Goal: Contribute content: Contribute content

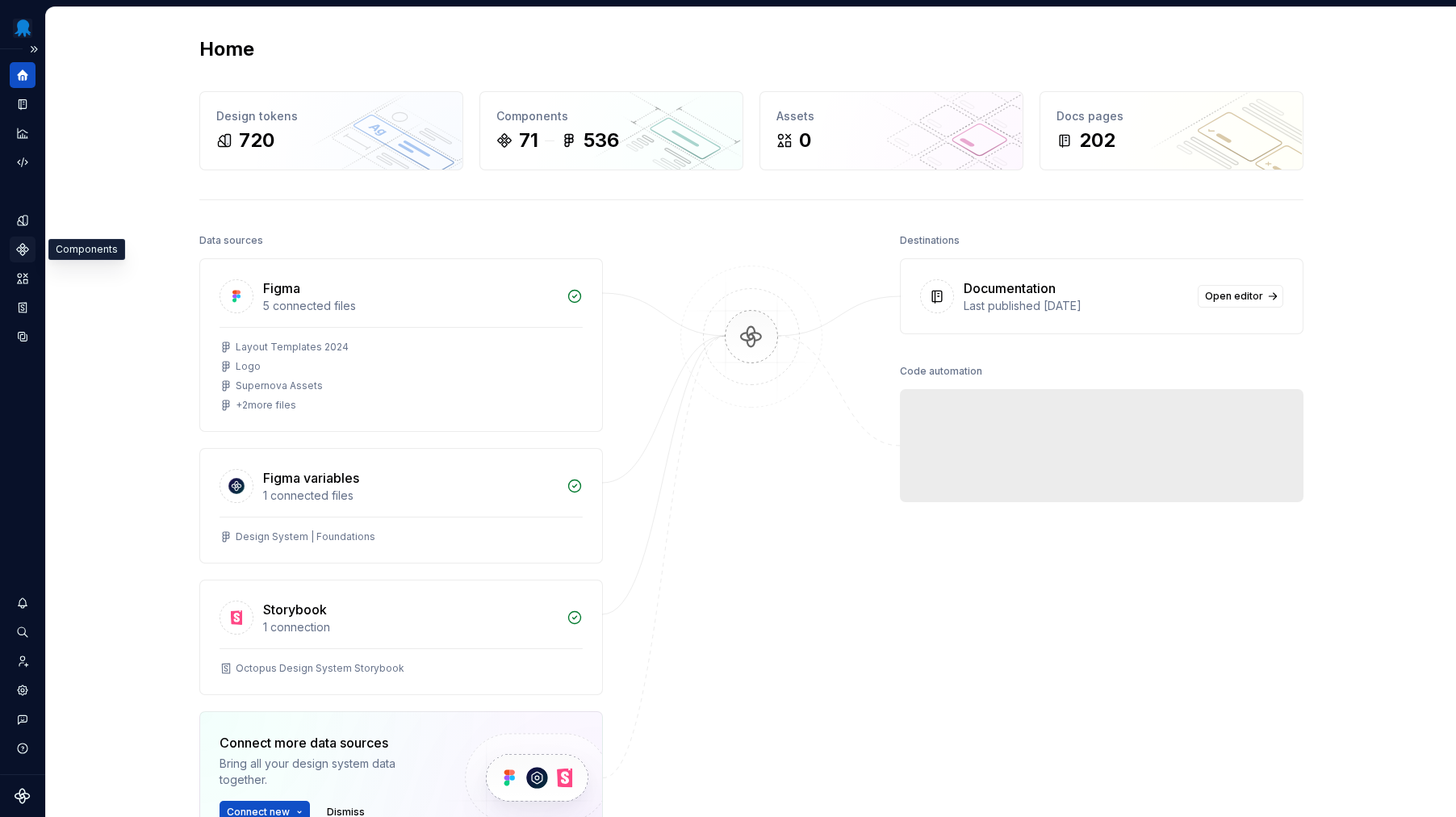
click at [18, 249] on icon "Components" at bounding box center [22, 249] width 11 height 11
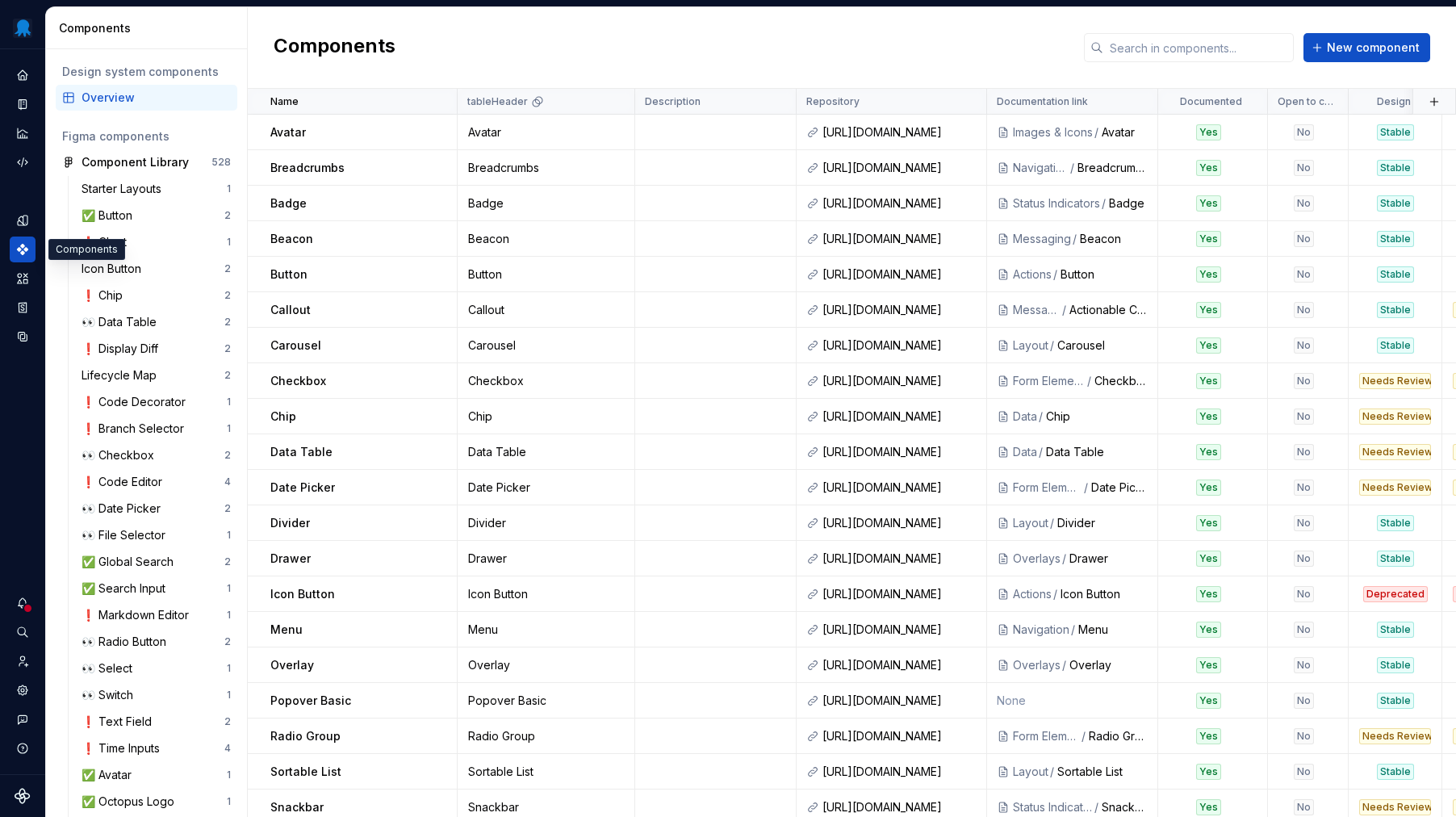
click at [1199, 63] on div "Components New component" at bounding box center [852, 48] width 1208 height 82
click at [1202, 56] on input "text" at bounding box center [1198, 47] width 191 height 29
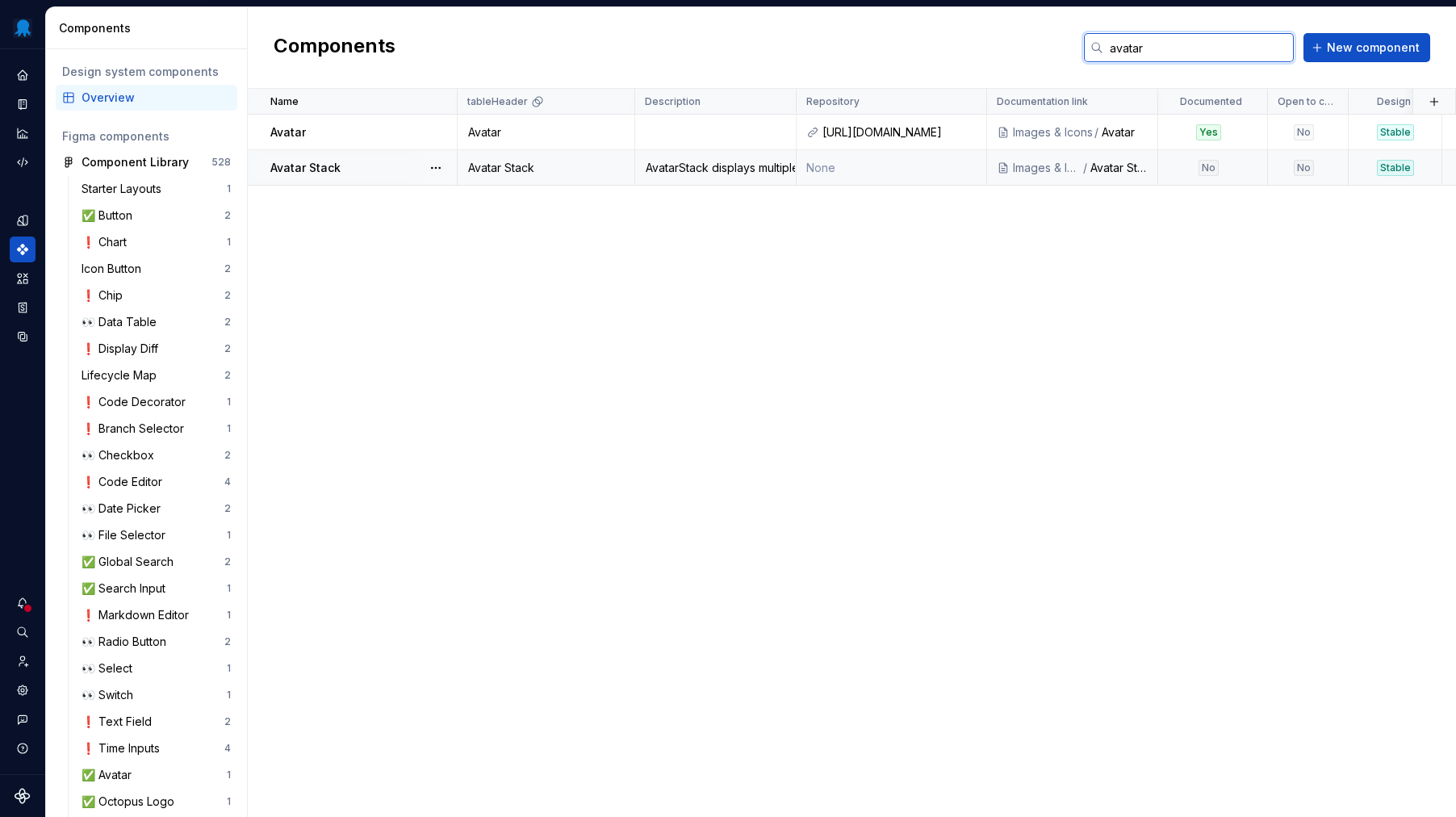
type input "avatar"
click at [406, 170] on div "Avatar Stack" at bounding box center [364, 168] width 186 height 16
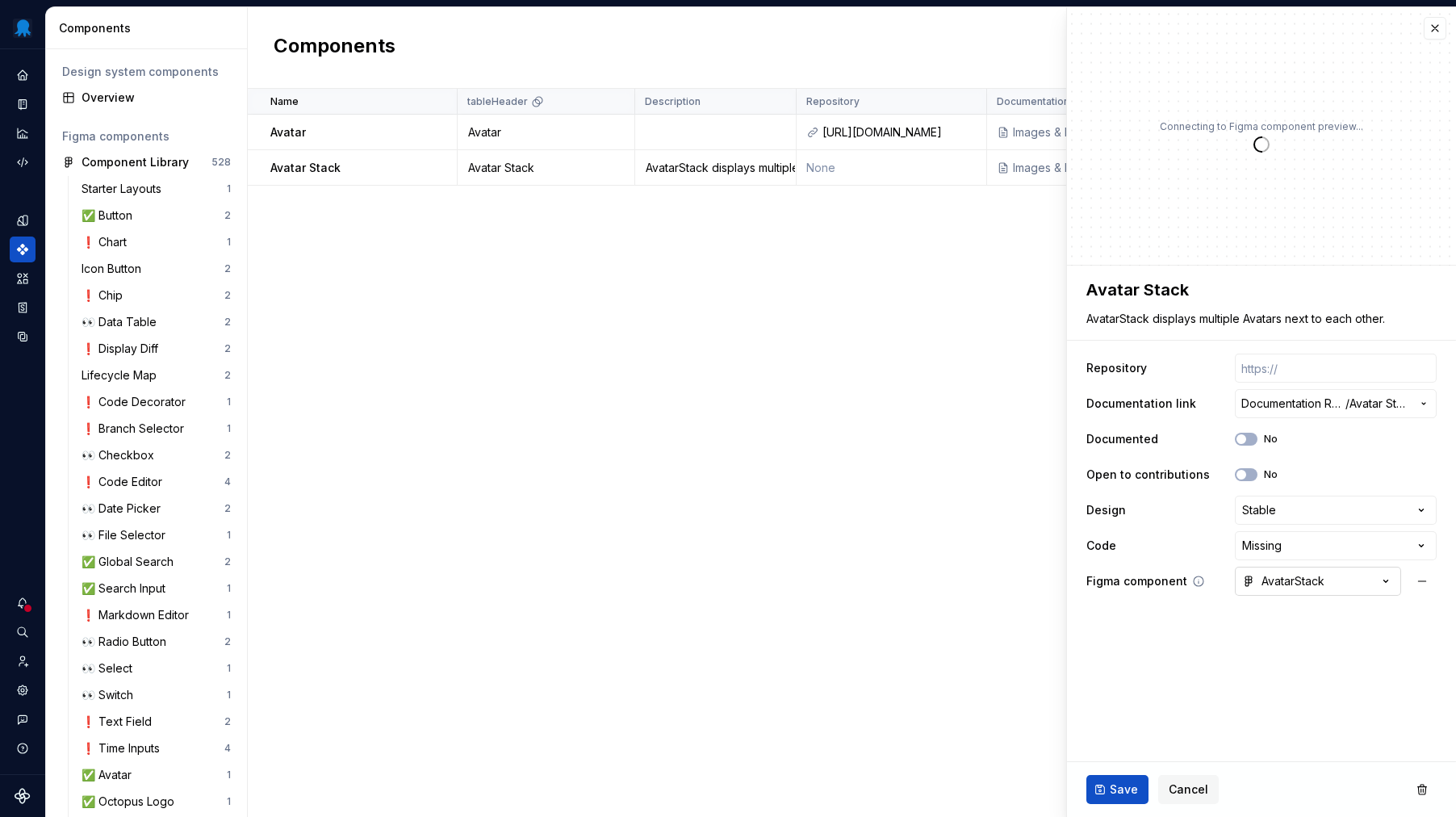
type textarea "*"
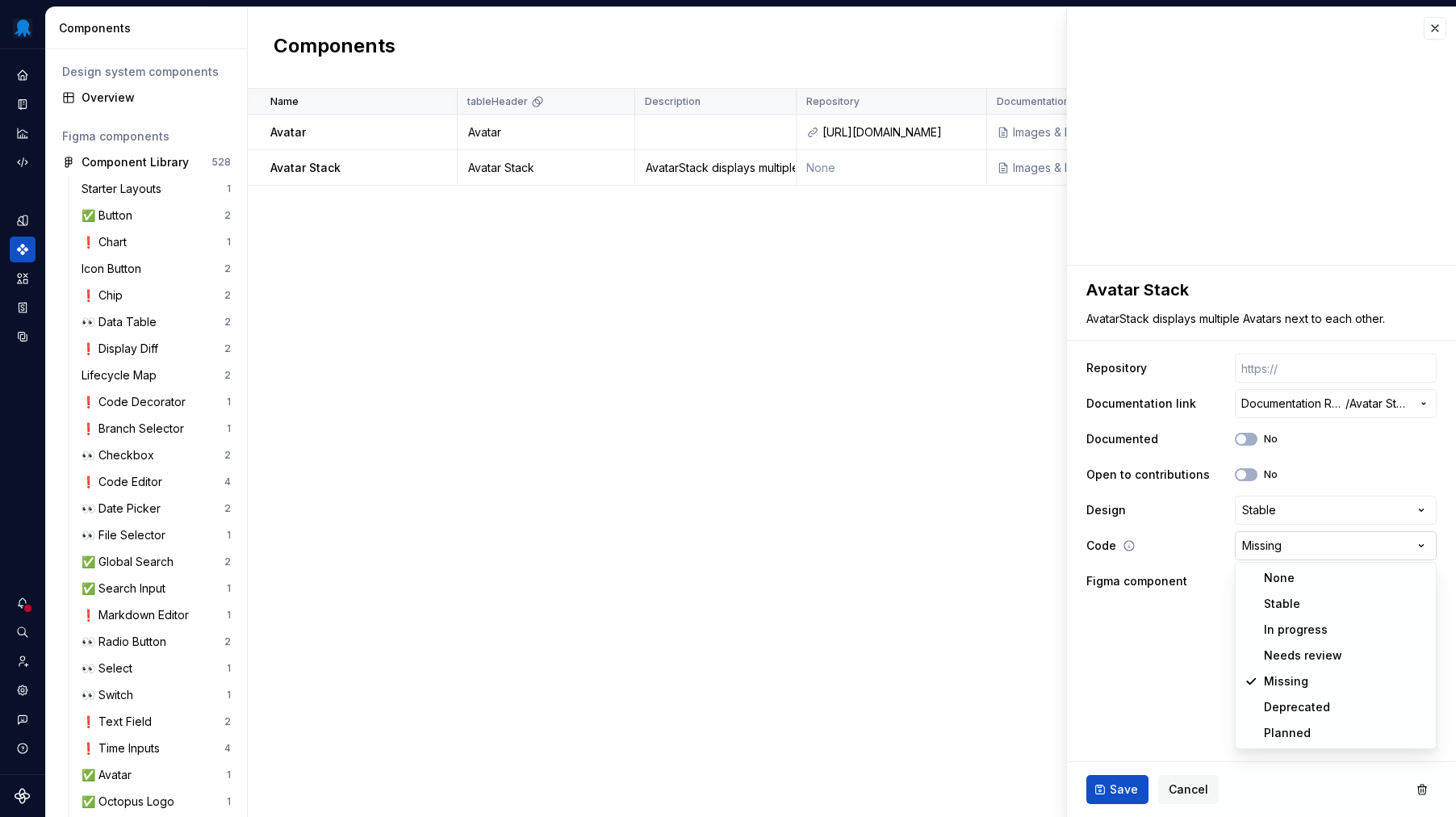
click at [1313, 545] on html "Octopus Design System Design system data Components Design system components Ov…" at bounding box center [728, 408] width 1456 height 817
select select "**********"
click at [1136, 784] on button "Save" at bounding box center [1117, 789] width 62 height 29
type textarea "*"
